Goal: Task Accomplishment & Management: Use online tool/utility

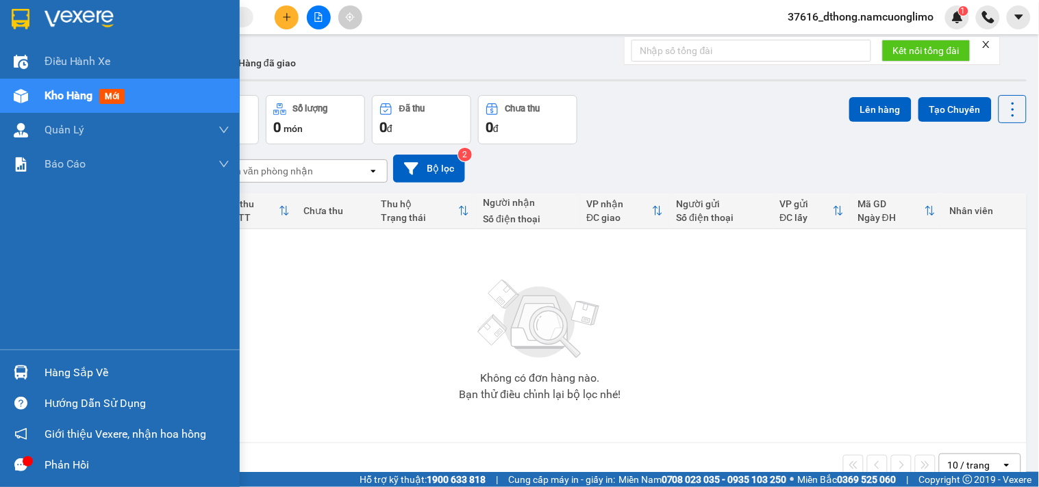
drag, startPoint x: 0, startPoint y: 0, endPoint x: 138, endPoint y: 395, distance: 418.6
click at [71, 373] on div "Hàng sắp về" at bounding box center [137, 373] width 185 height 21
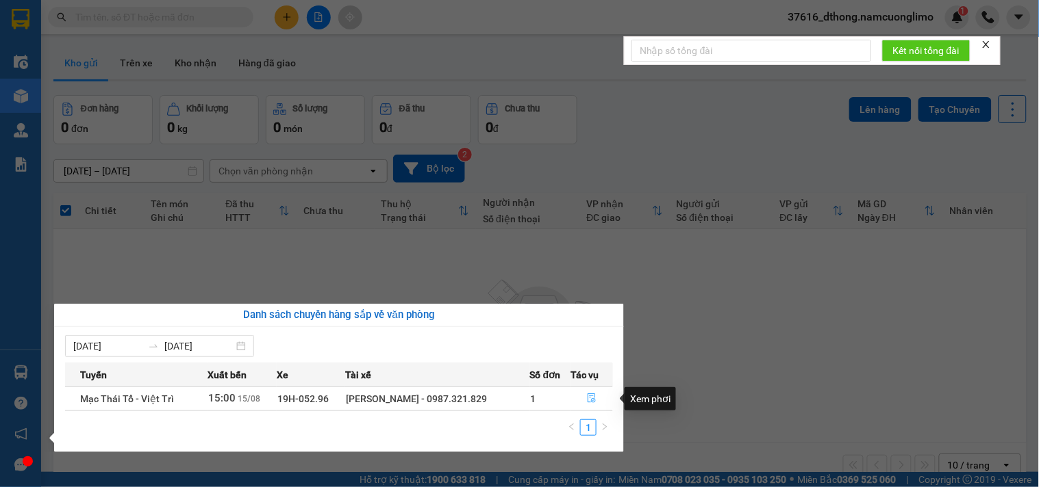
click at [601, 396] on button "button" at bounding box center [591, 399] width 41 height 22
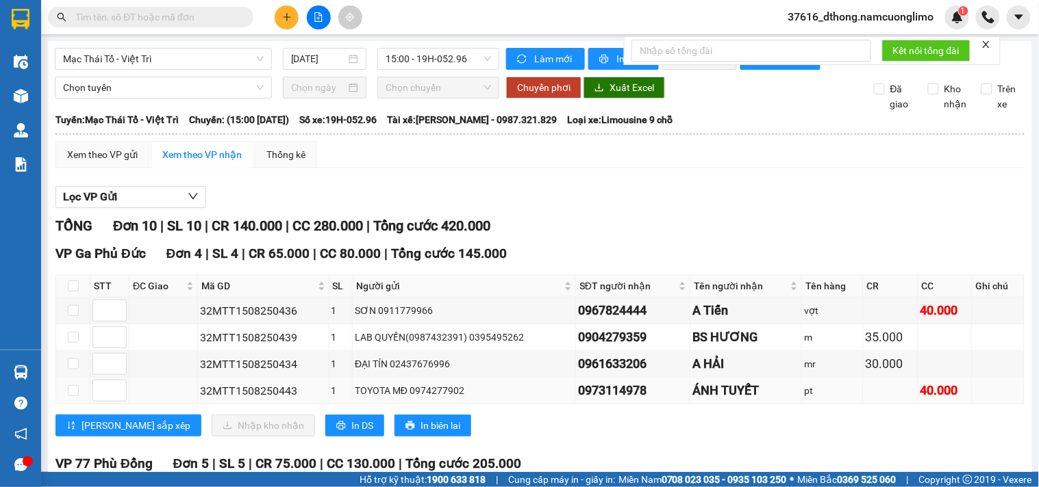
click at [593, 401] on div "0973114978" at bounding box center [633, 390] width 110 height 19
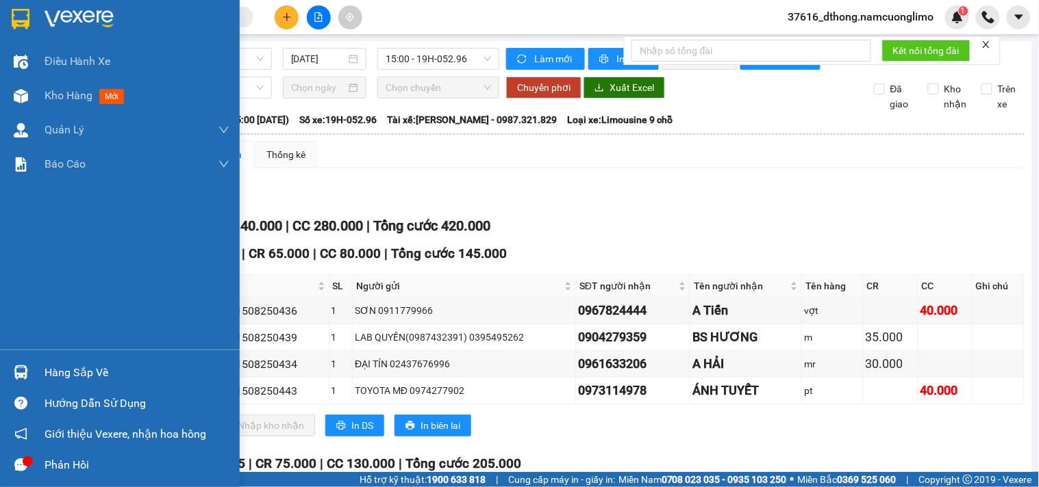
click at [105, 372] on div "Hàng sắp về" at bounding box center [137, 373] width 185 height 21
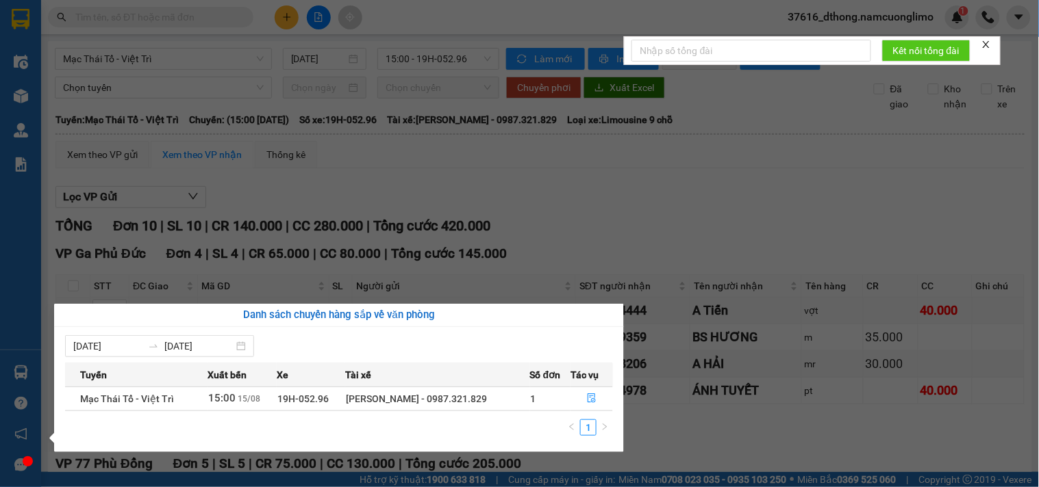
click at [727, 206] on section "Kết quả tìm kiếm ( 9 ) Bộ lọc Mã ĐH Trạng thái Món hàng Tổng cước Chưa cước Ngư…" at bounding box center [519, 243] width 1039 height 487
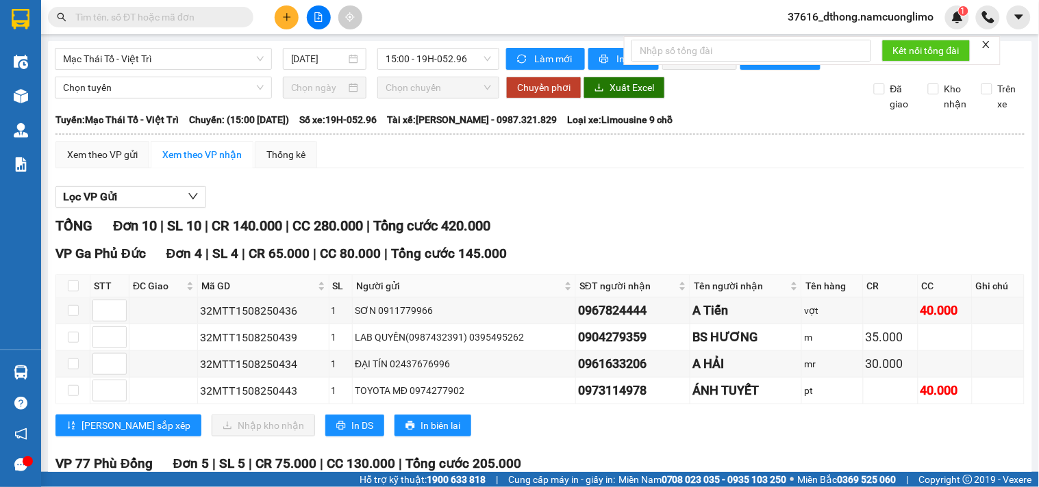
click at [727, 203] on div "Lọc VP Gửi" at bounding box center [539, 197] width 969 height 23
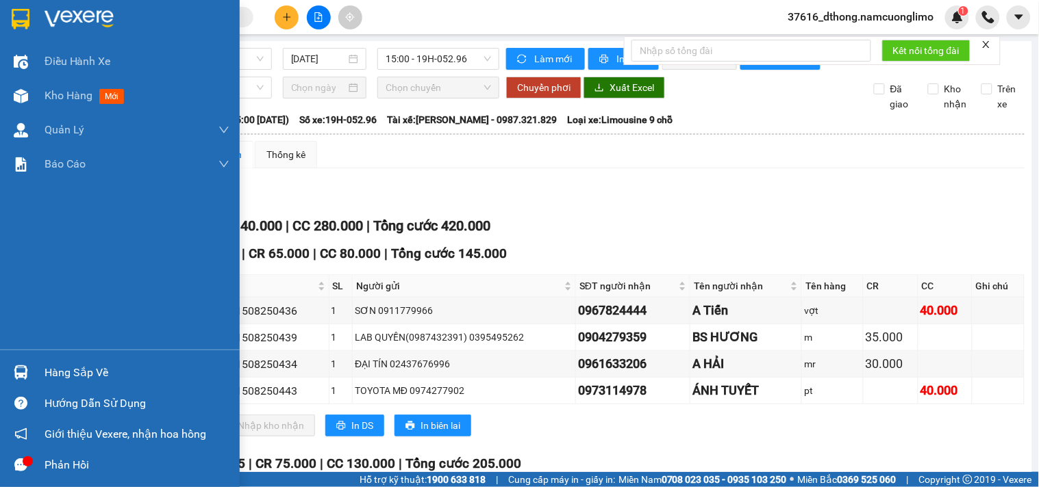
click at [22, 17] on img at bounding box center [21, 19] width 18 height 21
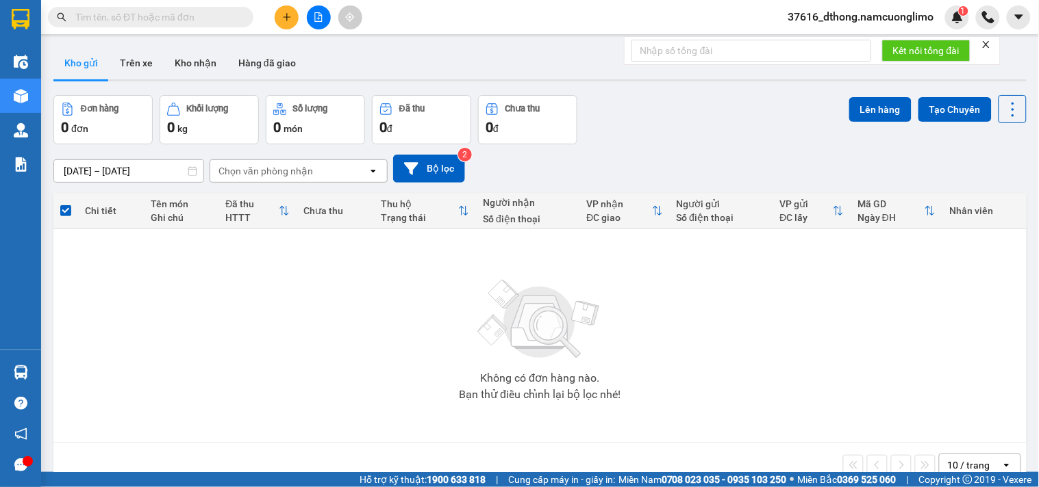
click at [77, 60] on button "Kho gửi" at bounding box center [80, 63] width 55 height 33
click at [283, 12] on icon "plus" at bounding box center [287, 17] width 10 height 10
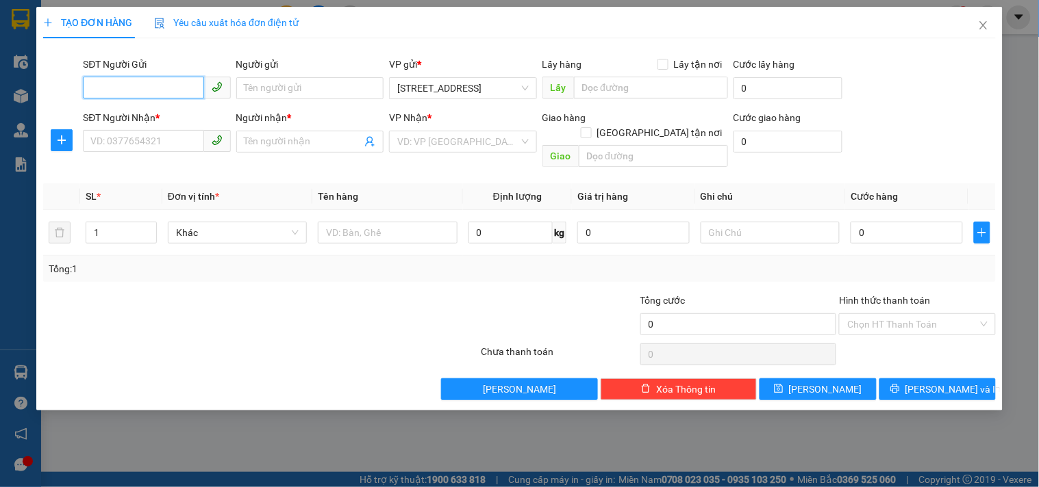
click at [171, 87] on input "SĐT Người Gửi" at bounding box center [143, 88] width 121 height 22
click at [980, 23] on icon "close" at bounding box center [983, 25] width 8 height 8
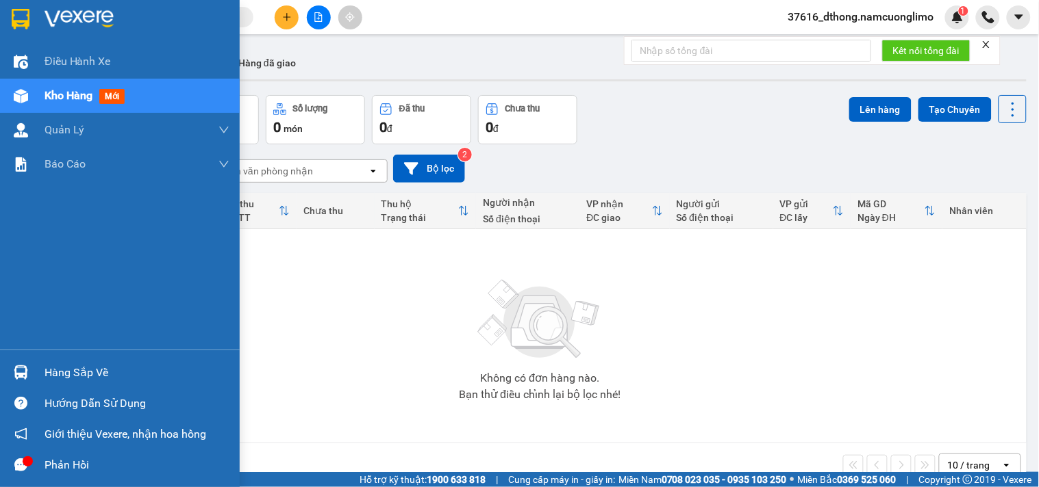
click at [77, 367] on div "Hàng sắp về" at bounding box center [137, 373] width 185 height 21
